Goal: Communication & Community: Answer question/provide support

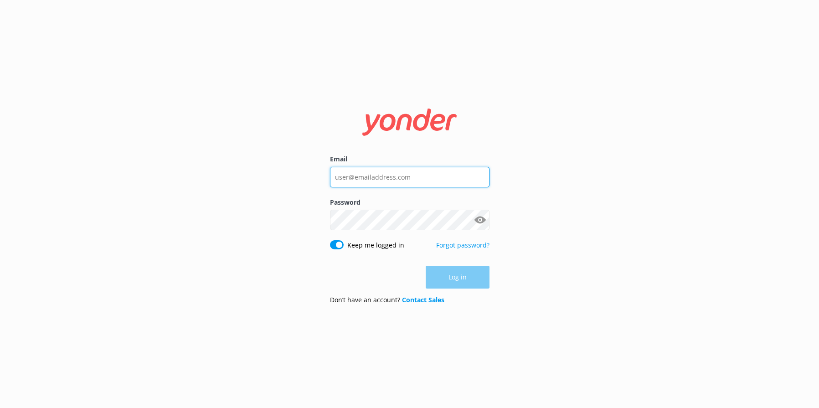
type input "[EMAIL_ADDRESS][DOMAIN_NAME]"
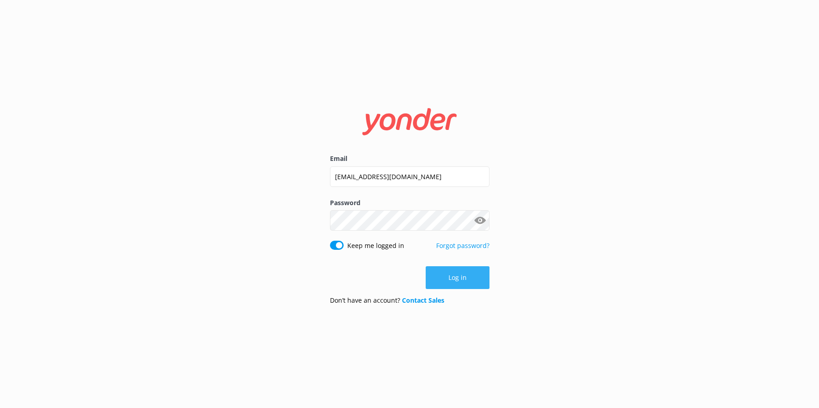
click at [461, 274] on button "Log in" at bounding box center [458, 277] width 64 height 23
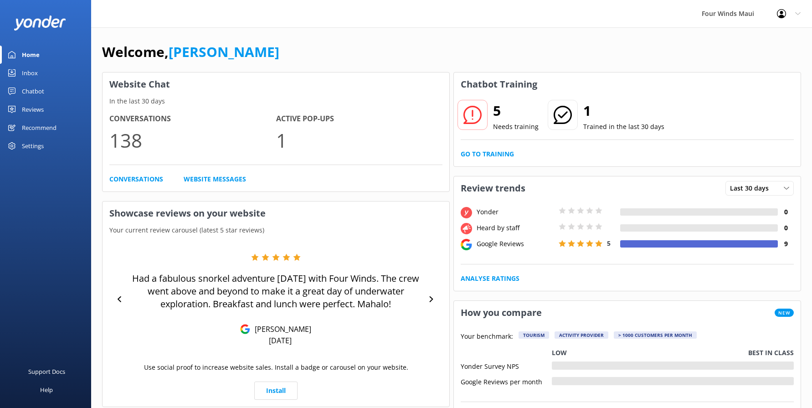
click at [37, 72] on div "Inbox" at bounding box center [30, 73] width 16 height 18
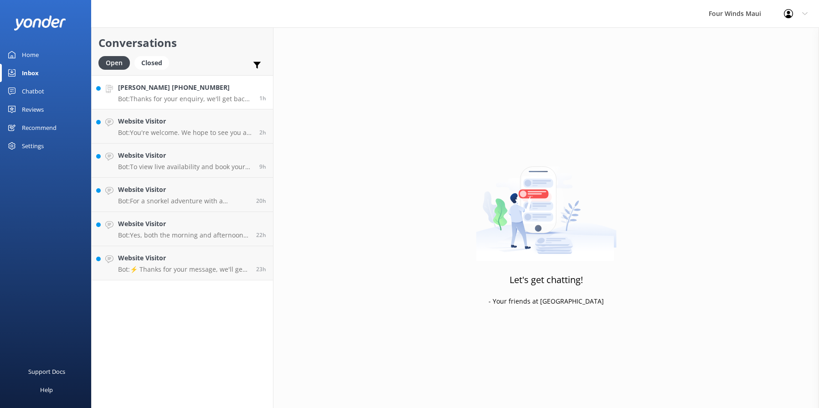
click at [160, 104] on link "[PERSON_NAME] [PHONE_NUMBER] Bot: Thanks for your enquiry, we'll get back to yo…" at bounding box center [182, 92] width 181 height 34
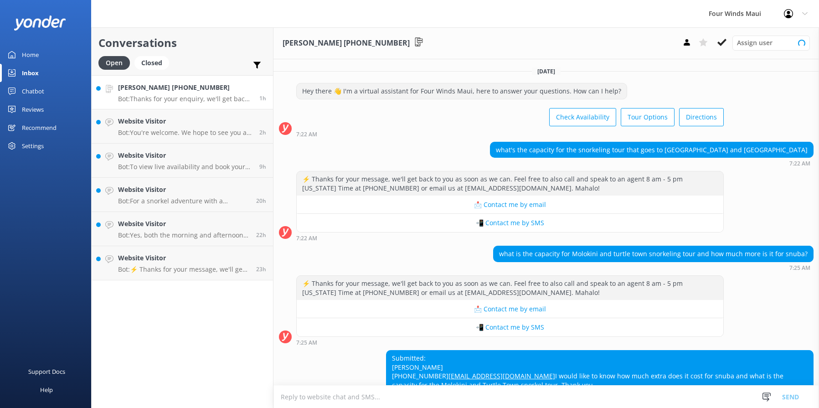
scroll to position [68, 0]
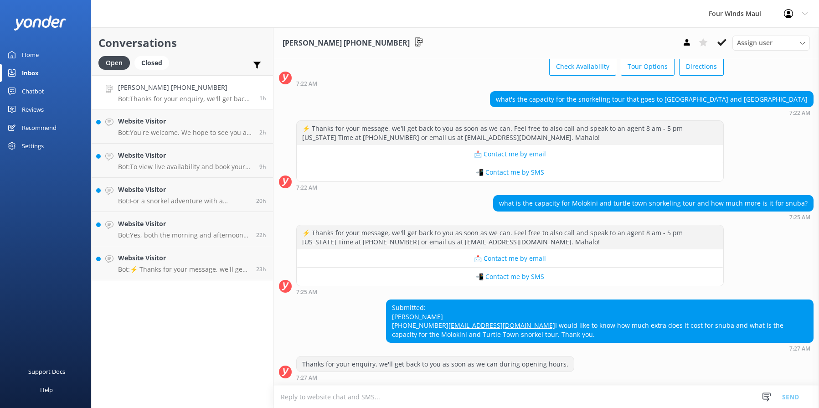
drag, startPoint x: 412, startPoint y: 337, endPoint x: 386, endPoint y: 319, distance: 31.7
click at [387, 319] on div "Submitted: [PERSON_NAME] [PHONE_NUMBER] [EMAIL_ADDRESS][DOMAIN_NAME] I would li…" at bounding box center [600, 321] width 427 height 42
drag, startPoint x: 386, startPoint y: 319, endPoint x: 447, endPoint y: 318, distance: 61.6
copy div "[EMAIL_ADDRESS][DOMAIN_NAME] I would like to know how much extra does it cost f…"
click at [717, 46] on button at bounding box center [722, 43] width 16 height 14
